Goal: Use online tool/utility: Utilize a website feature to perform a specific function

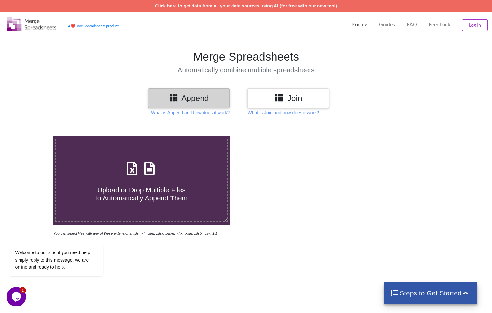
click at [185, 191] on h4 "Upload or Drop Multiple Files to Automatically Append Them" at bounding box center [142, 190] width 172 height 25
click at [34, 136] on input "Upload or Drop Multiple Files to Automatically Append Them" at bounding box center [34, 136] width 0 height 0
type input "C:\fakepath\Details_View (45).xlsx"
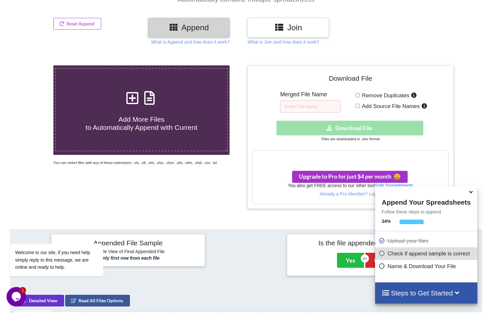
scroll to position [39, 0]
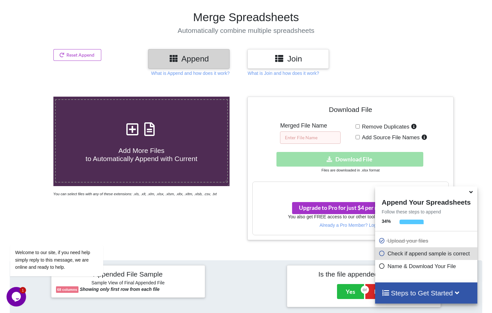
click at [311, 136] on input "text" at bounding box center [310, 138] width 61 height 12
type input "Expense"
click at [353, 156] on div "Download hidden Download File" at bounding box center [350, 159] width 196 height 15
click at [472, 194] on icon at bounding box center [471, 191] width 7 height 6
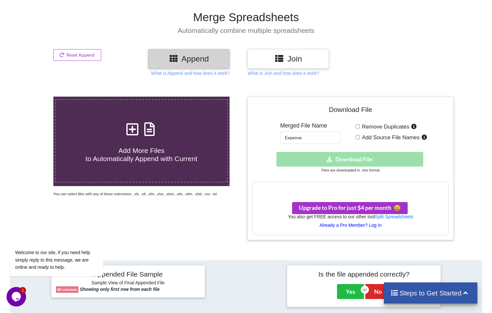
click at [373, 225] on p "Already a Pro Member? Log In" at bounding box center [350, 225] width 195 height 7
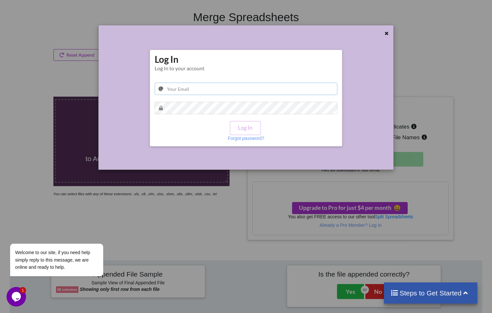
click at [250, 86] on input "text" at bounding box center [246, 89] width 183 height 12
type input "[EMAIL_ADDRESS][DOMAIN_NAME]"
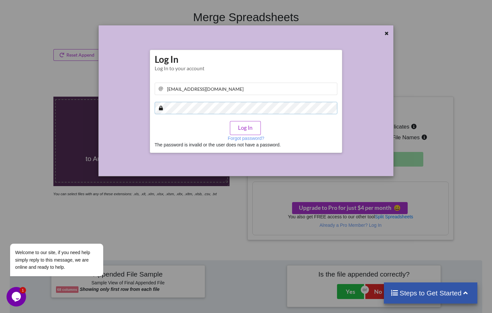
click at [114, 106] on div "Log In Log In to your account [EMAIL_ADDRESS][DOMAIN_NAME] Log In Forgot passwo…" at bounding box center [246, 104] width 294 height 133
click at [245, 128] on button "Log In" at bounding box center [245, 128] width 31 height 14
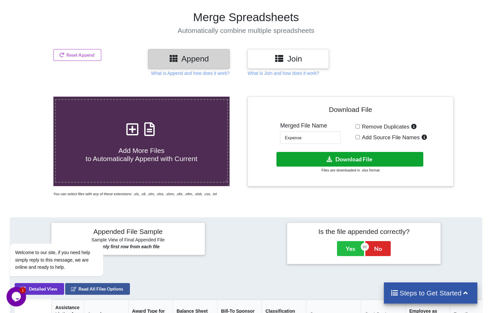
click at [372, 158] on button "Download File" at bounding box center [350, 159] width 147 height 15
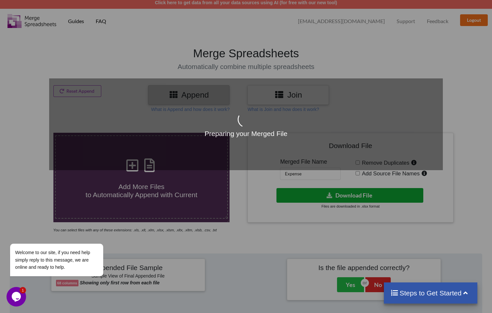
scroll to position [0, 0]
